Goal: Task Accomplishment & Management: Manage account settings

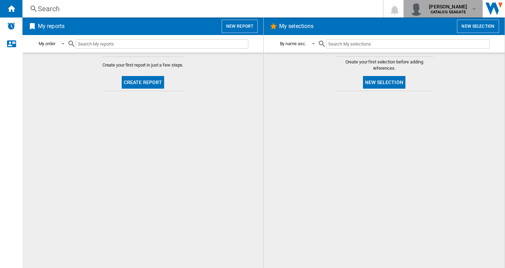
click at [469, 12] on div "[PERSON_NAME] CATALOG [GEOGRAPHIC_DATA]" at bounding box center [448, 8] width 45 height 11
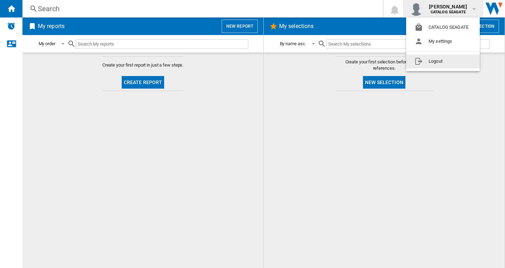
click at [451, 62] on button "Logout" at bounding box center [443, 61] width 74 height 14
